Goal: Task Accomplishment & Management: Complete application form

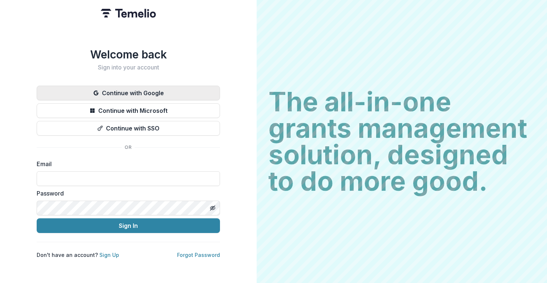
click at [142, 85] on button "Continue with Google" at bounding box center [128, 92] width 183 height 15
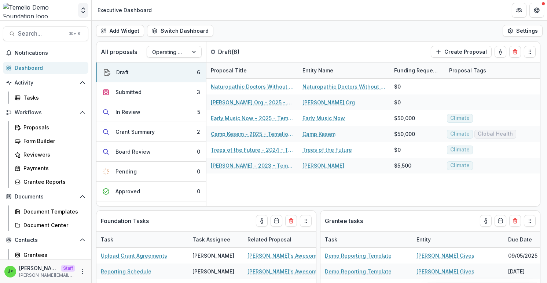
click at [83, 10] on icon "Open entity switcher" at bounding box center [83, 10] width 7 height 7
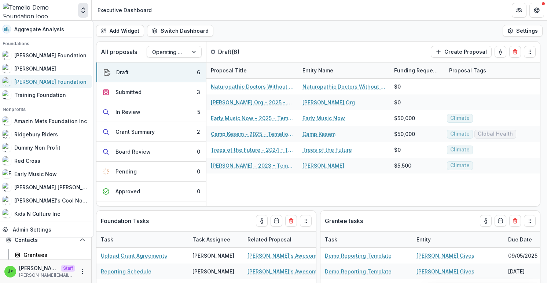
click at [59, 86] on link "[PERSON_NAME] Foundation" at bounding box center [45, 81] width 94 height 13
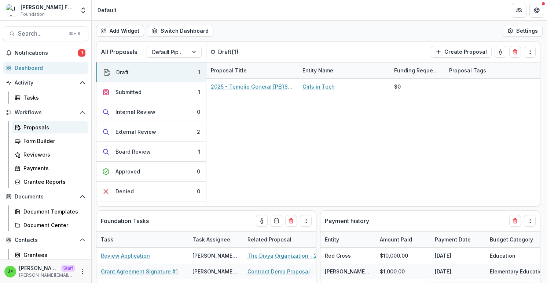
click at [56, 128] on div "Proposals" at bounding box center [52, 127] width 59 height 8
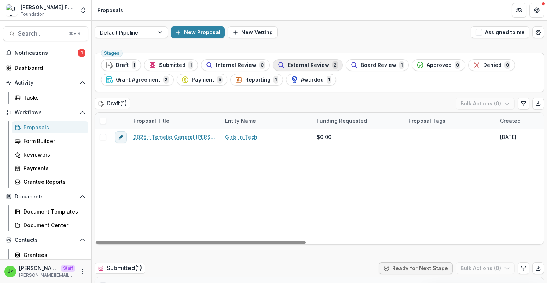
click at [290, 66] on span "External Review" at bounding box center [308, 65] width 41 height 6
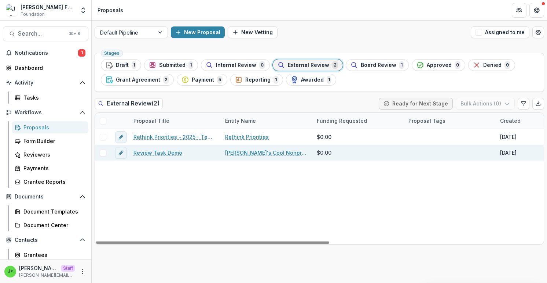
click at [168, 152] on link "Review Task Demo" at bounding box center [158, 153] width 49 height 8
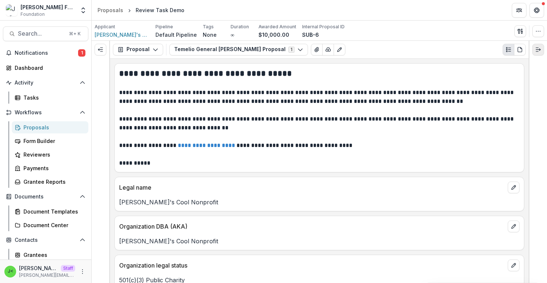
click at [538, 52] on button "Expand right" at bounding box center [539, 50] width 12 height 12
click at [102, 48] on icon "Expand left" at bounding box center [101, 50] width 6 height 6
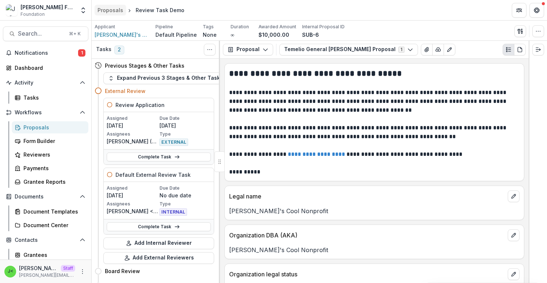
click at [107, 12] on div "Proposals" at bounding box center [111, 10] width 26 height 8
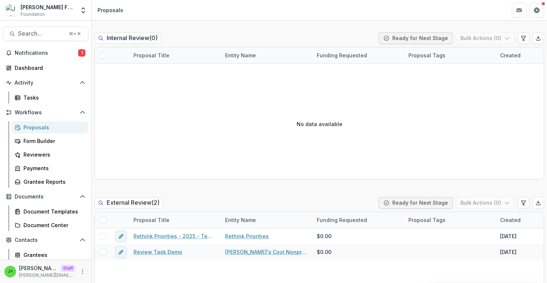
scroll to position [467, 0]
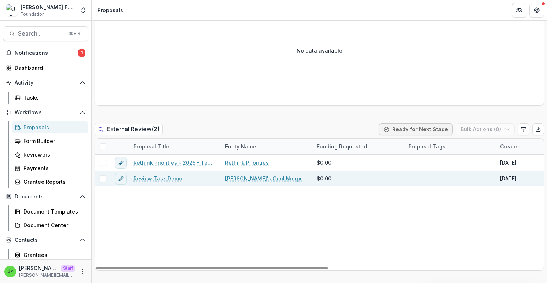
click at [174, 179] on link "Review Task Demo" at bounding box center [158, 178] width 49 height 8
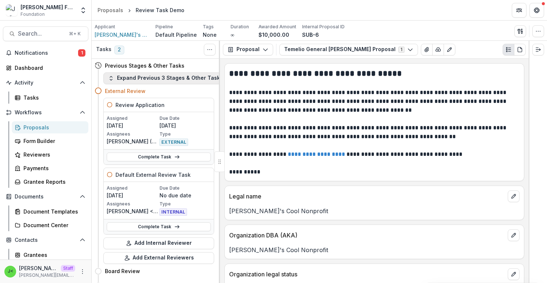
click at [194, 73] on button "Expand Previous 3 Stages & Other Tasks" at bounding box center [165, 78] width 124 height 12
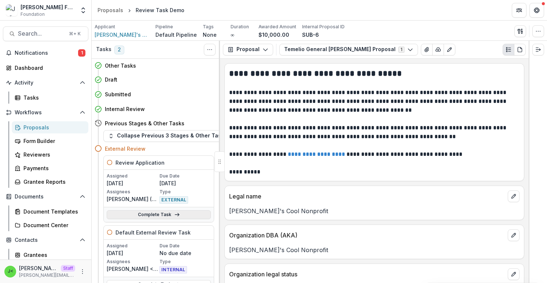
click at [167, 215] on link "Complete Task" at bounding box center [159, 214] width 104 height 9
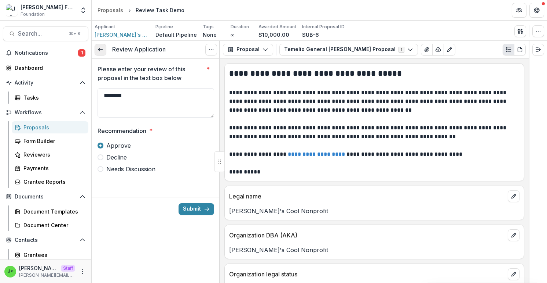
click at [103, 51] on icon at bounding box center [101, 50] width 6 height 6
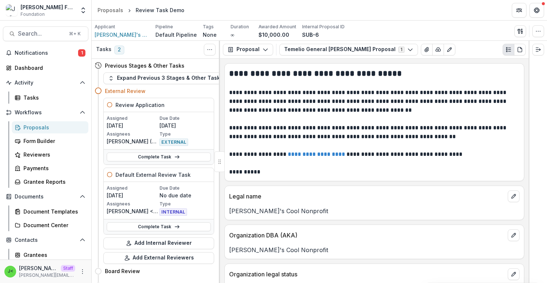
scroll to position [12, 0]
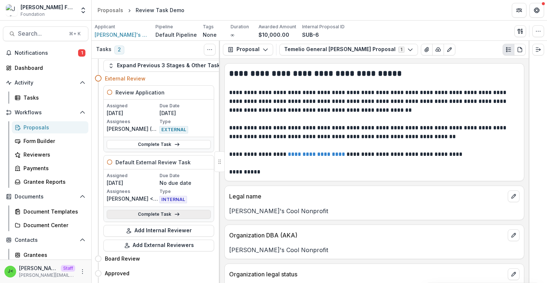
click at [182, 215] on link "Complete Task" at bounding box center [159, 214] width 104 height 9
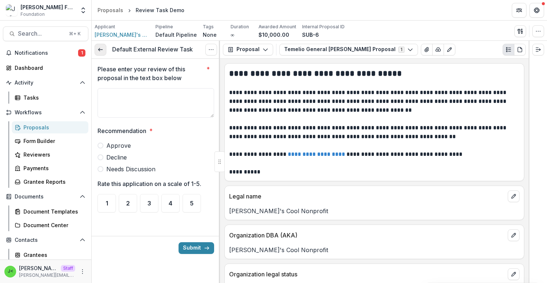
click at [103, 47] on icon at bounding box center [101, 50] width 6 height 6
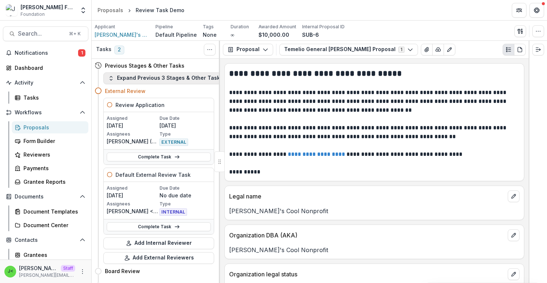
click at [196, 76] on button "Expand Previous 3 Stages & Other Tasks" at bounding box center [165, 78] width 124 height 12
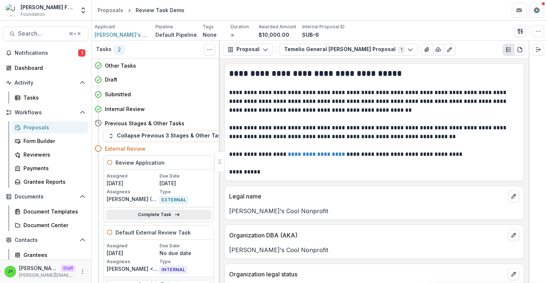
click at [187, 213] on link "Complete Task" at bounding box center [159, 214] width 104 height 9
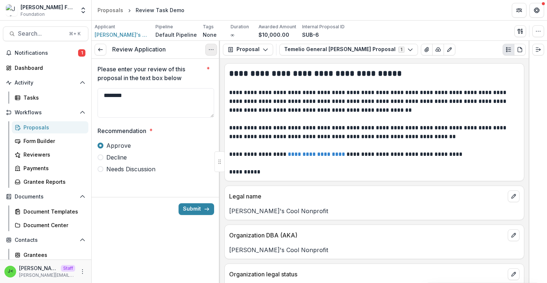
click at [212, 52] on button "Options" at bounding box center [211, 50] width 12 height 12
click at [208, 82] on button "Cancel Task" at bounding box center [176, 82] width 79 height 12
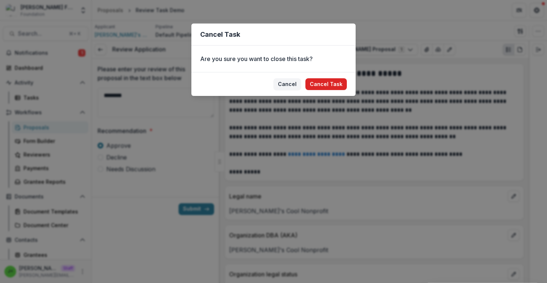
click at [331, 84] on button "Cancel Task" at bounding box center [326, 84] width 41 height 12
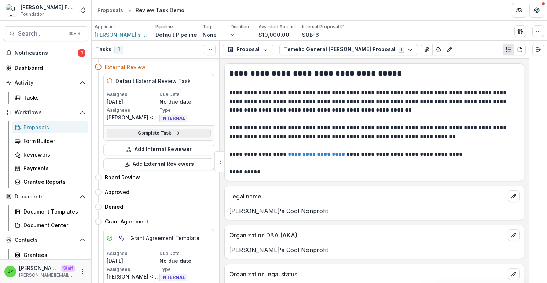
scroll to position [18, 0]
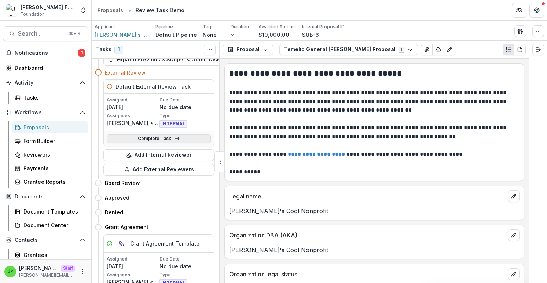
click at [175, 138] on line at bounding box center [177, 138] width 4 height 0
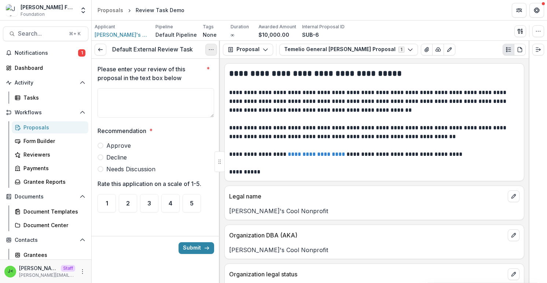
click at [208, 54] on button "Options" at bounding box center [211, 50] width 12 height 12
click at [158, 81] on button "Cancel Task" at bounding box center [176, 82] width 79 height 12
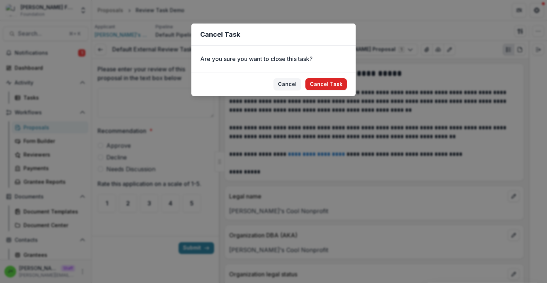
click at [325, 84] on button "Cancel Task" at bounding box center [326, 84] width 41 height 12
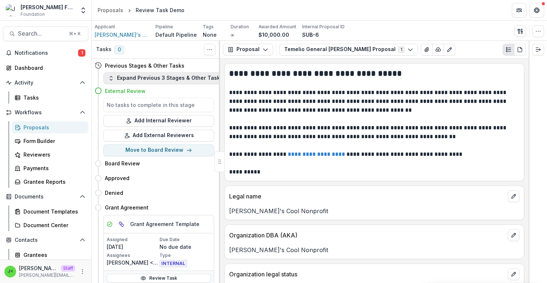
click at [152, 76] on button "Expand Previous 3 Stages & Other Tasks" at bounding box center [165, 78] width 124 height 12
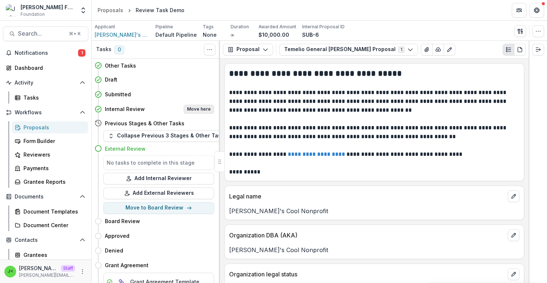
click at [200, 108] on button "Move here" at bounding box center [199, 109] width 30 height 9
select select "**********"
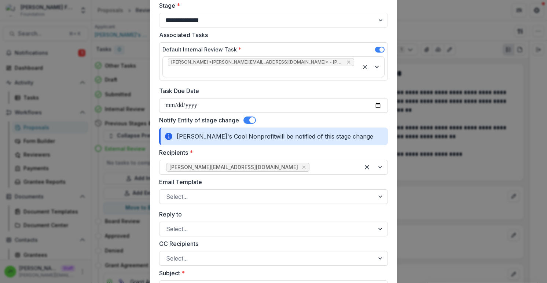
scroll to position [53, 0]
click at [247, 117] on span at bounding box center [250, 120] width 12 height 7
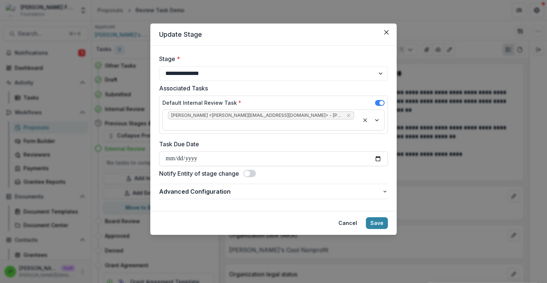
scroll to position [0, 0]
click at [300, 102] on div "Default Internal Review Task *" at bounding box center [274, 104] width 222 height 11
click at [376, 217] on button "Save" at bounding box center [377, 223] width 22 height 12
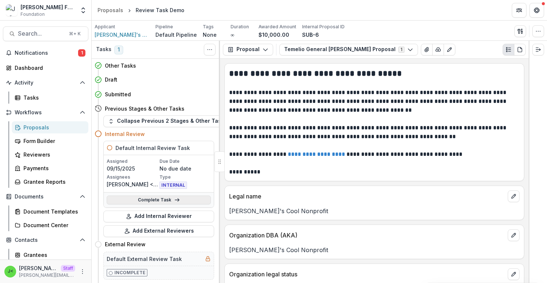
click at [156, 200] on link "Complete Task" at bounding box center [159, 199] width 104 height 9
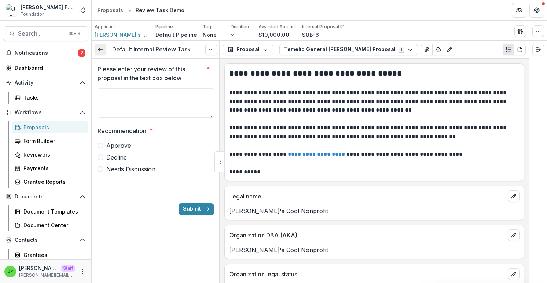
click at [100, 50] on icon at bounding box center [101, 50] width 6 height 6
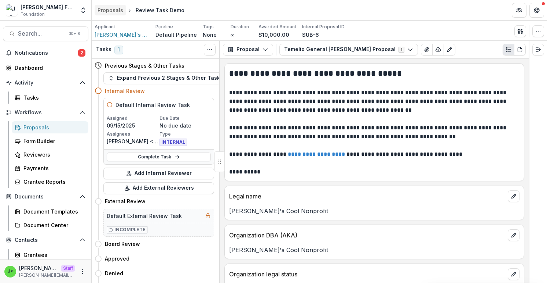
click at [116, 11] on div "Proposals" at bounding box center [111, 10] width 26 height 8
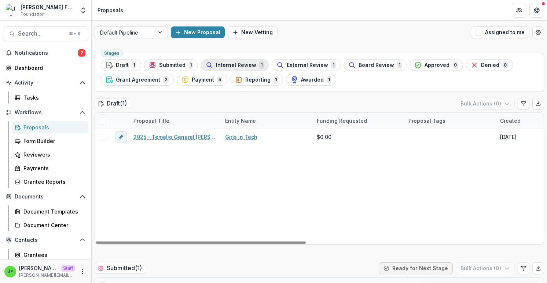
click at [213, 66] on div "Internal Review 1" at bounding box center [235, 65] width 58 height 8
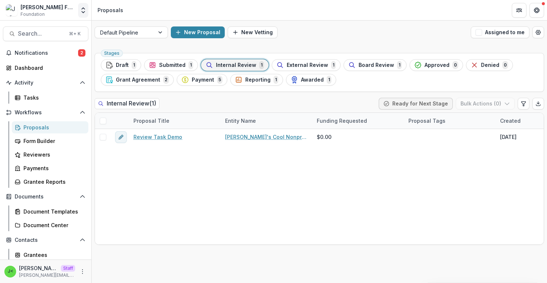
click at [85, 11] on icon "Open entity switcher" at bounding box center [83, 10] width 7 height 7
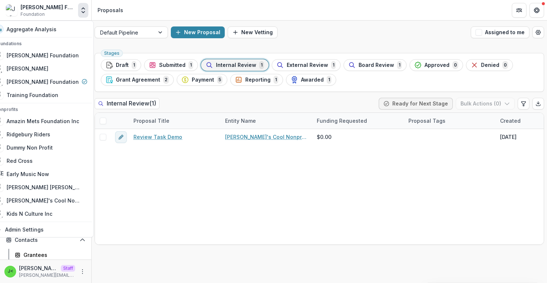
click at [85, 11] on icon "Open entity switcher" at bounding box center [83, 10] width 7 height 7
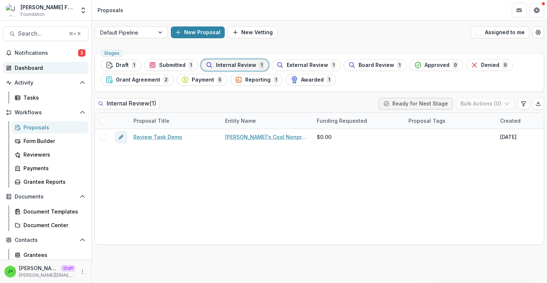
click at [54, 69] on div "Dashboard" at bounding box center [49, 68] width 68 height 8
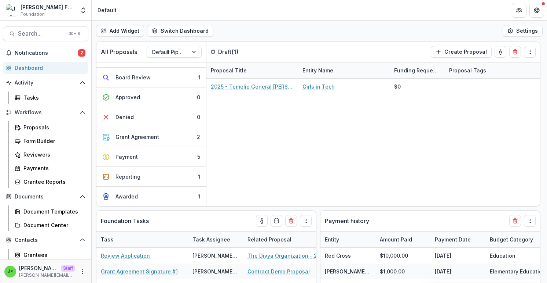
click at [323, 27] on div "Add Widget Switch Dashboard Payments Default New Dashboard Settings" at bounding box center [320, 31] width 456 height 21
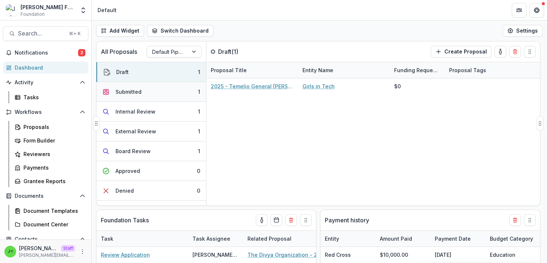
click at [138, 97] on button "Submitted 1" at bounding box center [152, 92] width 110 height 20
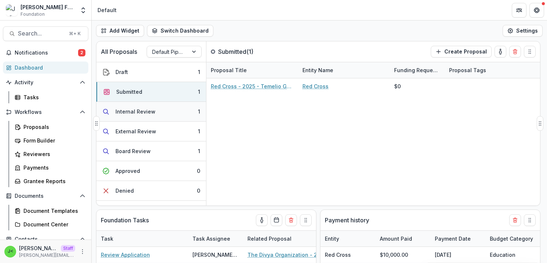
click at [138, 114] on div "Internal Review" at bounding box center [136, 112] width 40 height 8
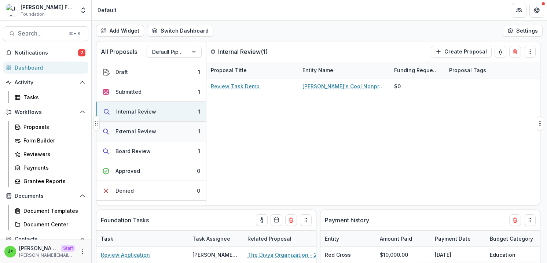
click at [126, 132] on div "External Review" at bounding box center [136, 132] width 41 height 8
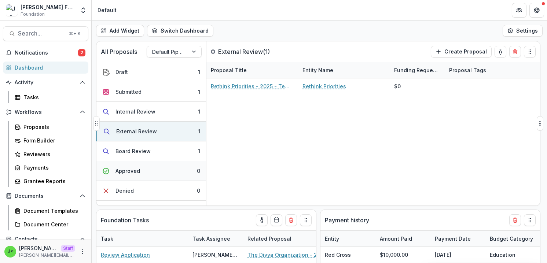
click at [134, 174] on div "Approved" at bounding box center [128, 171] width 25 height 8
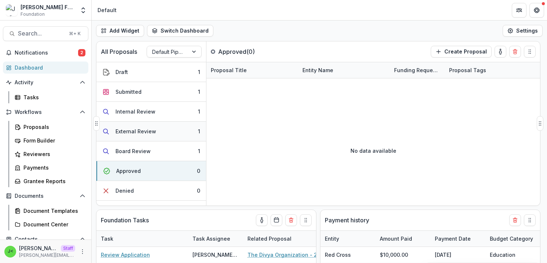
click at [137, 130] on div "External Review" at bounding box center [136, 132] width 41 height 8
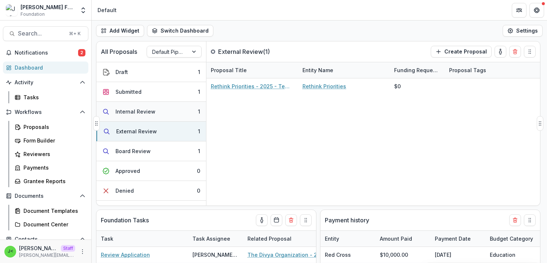
click at [137, 110] on div "Internal Review" at bounding box center [136, 112] width 40 height 8
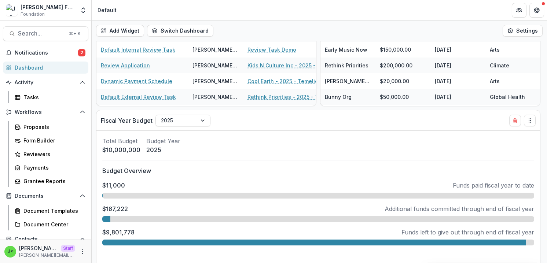
scroll to position [280, 0]
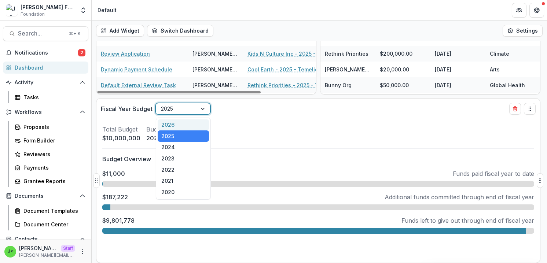
click at [194, 109] on div "2025" at bounding box center [176, 108] width 41 height 11
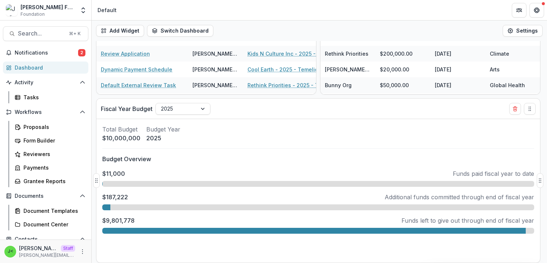
click at [260, 127] on div "Total Budget $10,000,000 Budget Year [DATE]" at bounding box center [318, 134] width 432 height 18
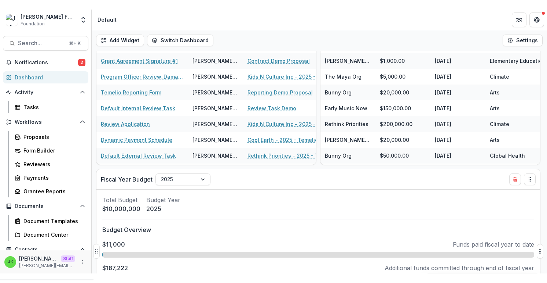
scroll to position [0, 0]
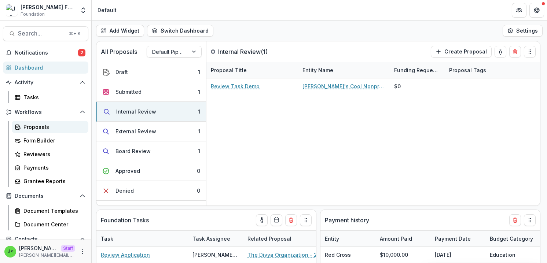
click at [49, 128] on div "Proposals" at bounding box center [52, 127] width 59 height 8
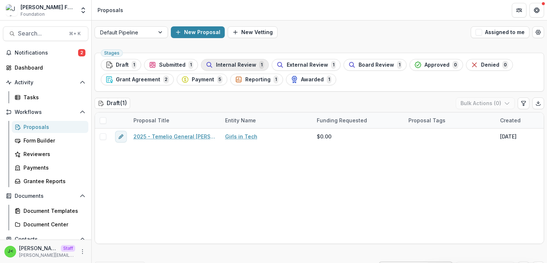
click at [237, 63] on span "Internal Review" at bounding box center [236, 65] width 40 height 6
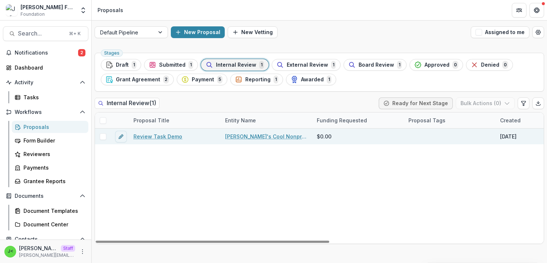
click at [158, 136] on link "Review Task Demo" at bounding box center [158, 137] width 49 height 8
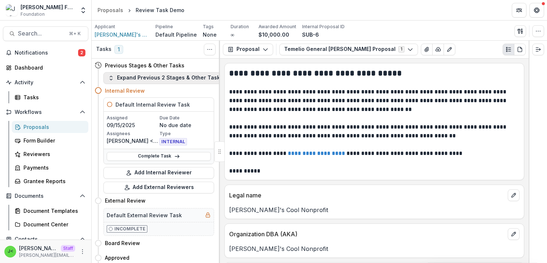
click at [147, 80] on button "Expand Previous 2 Stages & Other Tasks" at bounding box center [165, 78] width 124 height 12
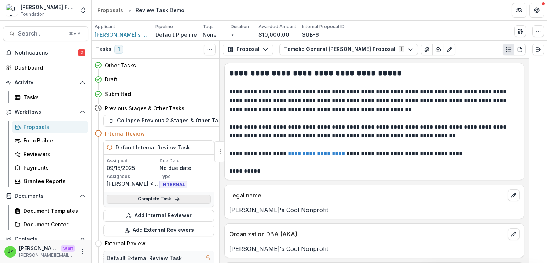
click at [153, 199] on link "Complete Task" at bounding box center [159, 199] width 104 height 9
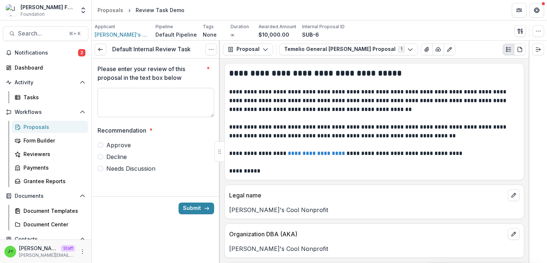
click at [130, 100] on textarea "Please enter your review of this proposal in the text box below *" at bounding box center [156, 102] width 117 height 29
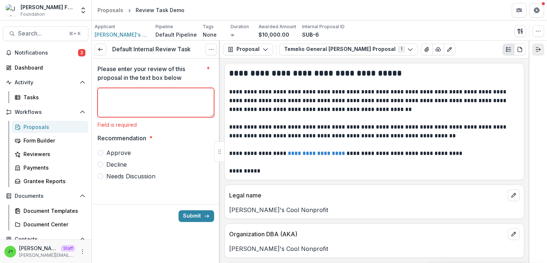
click at [539, 50] on icon "Expand right" at bounding box center [539, 50] width 6 height 6
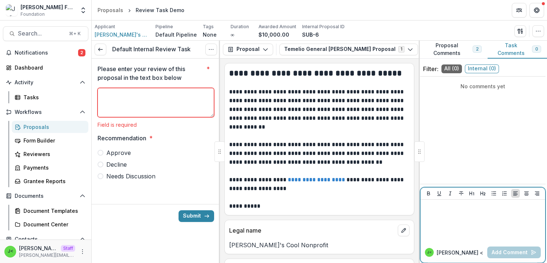
click at [444, 212] on div at bounding box center [483, 221] width 119 height 37
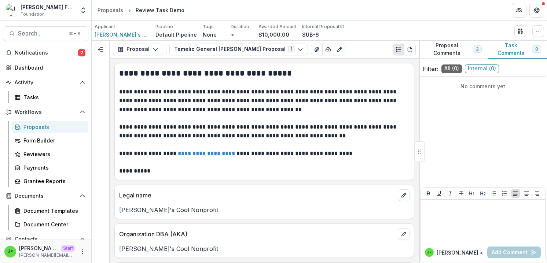
click at [448, 149] on div "No comments yet" at bounding box center [483, 131] width 125 height 102
click at [84, 9] on polyline "Open entity switcher" at bounding box center [83, 8] width 3 height 1
